Goal: Find specific page/section: Find specific page/section

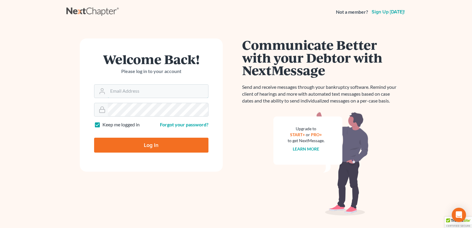
type input "[EMAIL_ADDRESS][DOMAIN_NAME]"
click at [163, 147] on input "Log In" at bounding box center [151, 145] width 114 height 15
type input "Thinking..."
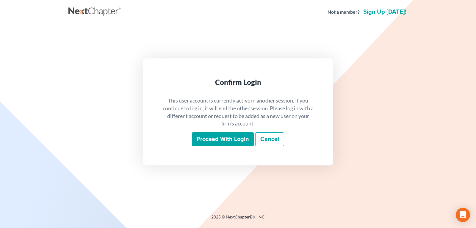
click at [217, 142] on input "Proceed with login" at bounding box center [223, 139] width 62 height 14
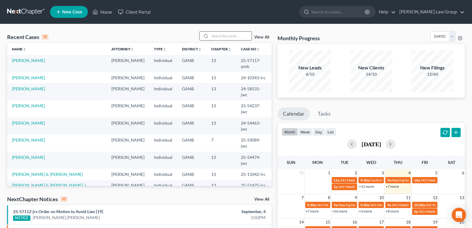
click at [214, 36] on input "search" at bounding box center [231, 36] width 42 height 9
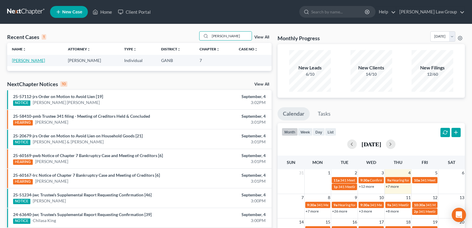
type input "Muenchow"
click at [26, 60] on link "Muenchow, Michelle" at bounding box center [28, 60] width 33 height 5
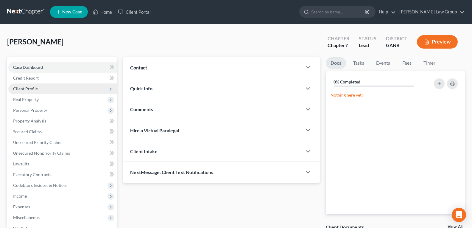
click at [27, 88] on span "Client Profile" at bounding box center [25, 88] width 25 height 5
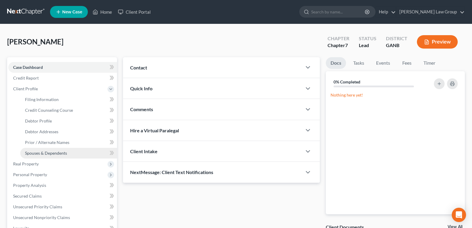
click at [36, 155] on link "Spouses & Dependents" at bounding box center [68, 153] width 97 height 11
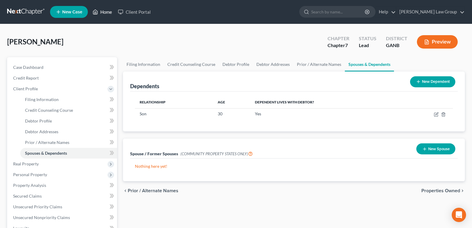
click at [103, 10] on link "Home" at bounding box center [102, 12] width 25 height 11
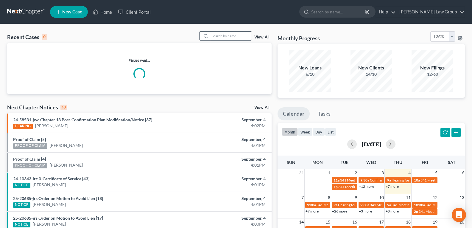
click at [223, 39] on input "search" at bounding box center [231, 36] width 42 height 9
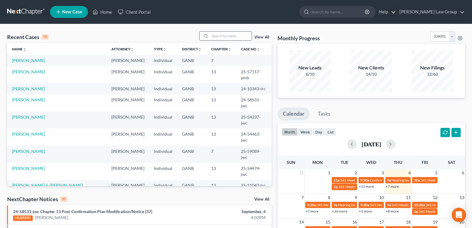
click at [225, 35] on input "search" at bounding box center [231, 36] width 42 height 9
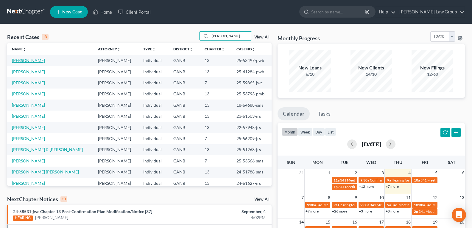
type input "Smith"
click at [29, 61] on link "Smith, Quanetta" at bounding box center [28, 60] width 33 height 5
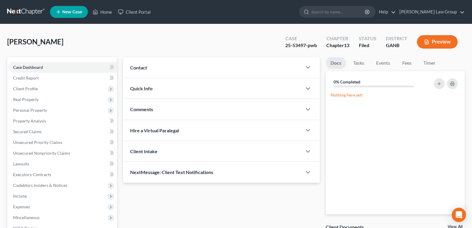
drag, startPoint x: 27, startPoint y: 42, endPoint x: 66, endPoint y: 47, distance: 38.7
click at [66, 47] on div "Smith, Quanetta Upgraded Case 25-53497-pwb Chapter Chapter 13 Status Filed Dist…" at bounding box center [236, 44] width 458 height 26
copy span "Quanetta"
drag, startPoint x: 280, startPoint y: 46, endPoint x: 305, endPoint y: 53, distance: 26.4
click at [305, 53] on div "Smith, Quanetta Upgraded Case 25-53497-pwb Chapter Chapter 13 Status Filed Dist…" at bounding box center [236, 44] width 458 height 26
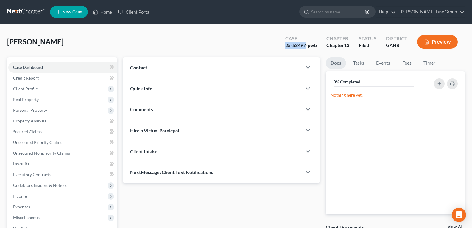
copy div "25-53497"
